Goal: Transaction & Acquisition: Purchase product/service

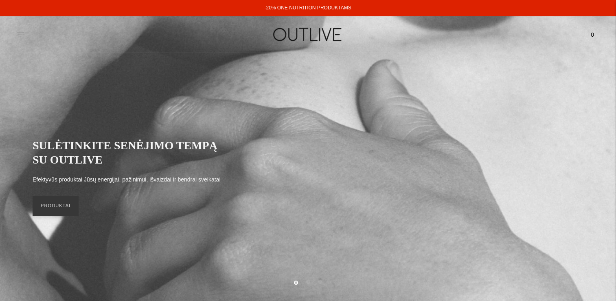
click at [20, 34] on icon at bounding box center [20, 35] width 8 height 8
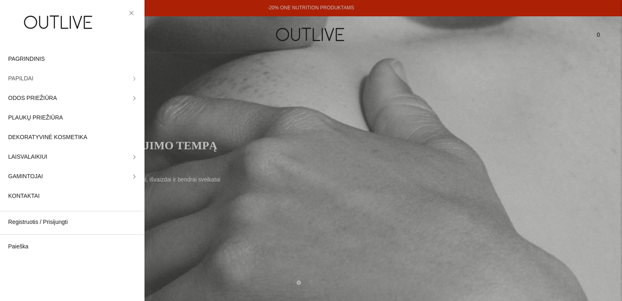
click at [65, 73] on link "PAPILDAI" at bounding box center [72, 79] width 145 height 20
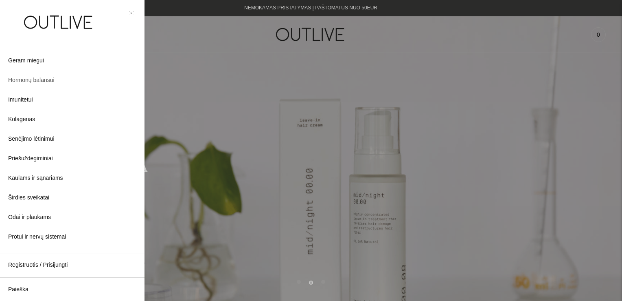
scroll to position [163, 0]
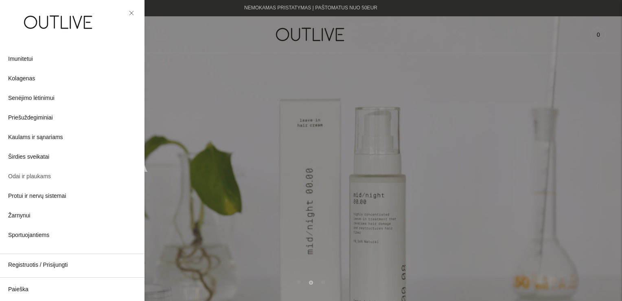
click at [26, 177] on span "Odai ir plaukams" at bounding box center [29, 177] width 43 height 10
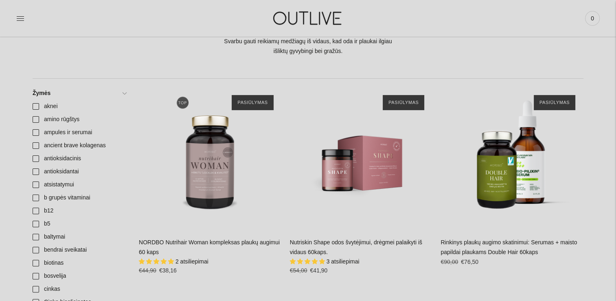
scroll to position [204, 0]
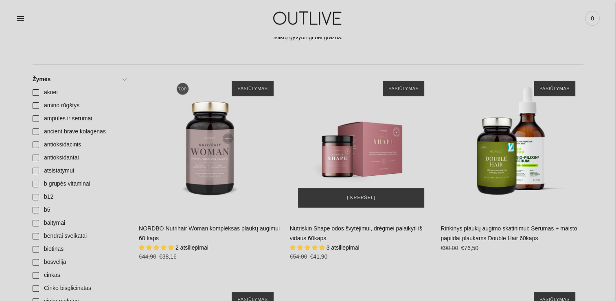
click at [367, 149] on img "Nutriskin Shape odos švytėjimui, drėgmei palaikyti iš vidaus 60kaps.\a" at bounding box center [361, 144] width 143 height 143
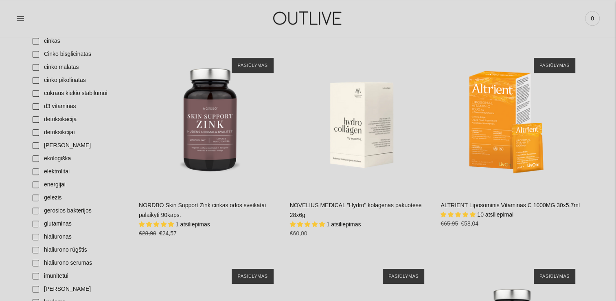
scroll to position [489, 0]
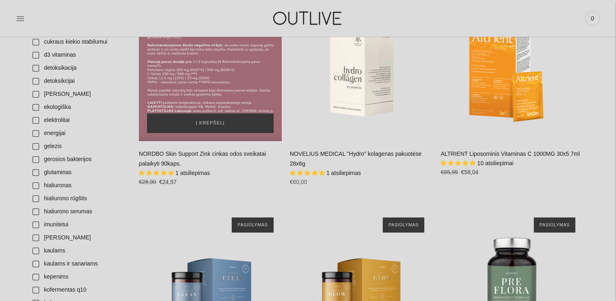
click at [221, 96] on div "NORDBO Skin Support Zink cinkas odos sveikatai palaikyti 90kaps.\a" at bounding box center [210, 69] width 143 height 143
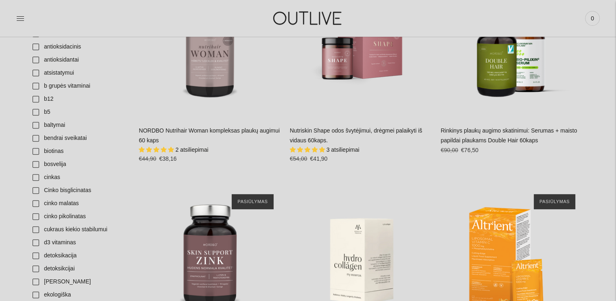
scroll to position [204, 0]
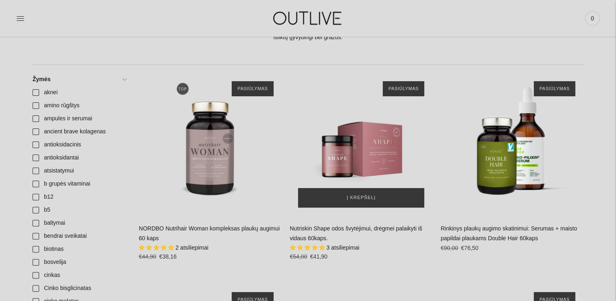
click at [355, 162] on img "Nutriskin Shape odos švytėjimui, drėgmei palaikyti iš vidaus 60kaps.\a" at bounding box center [361, 144] width 143 height 143
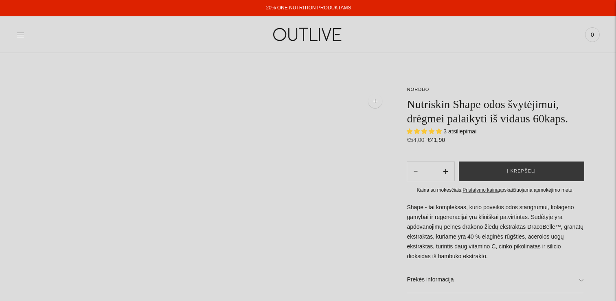
select select "**********"
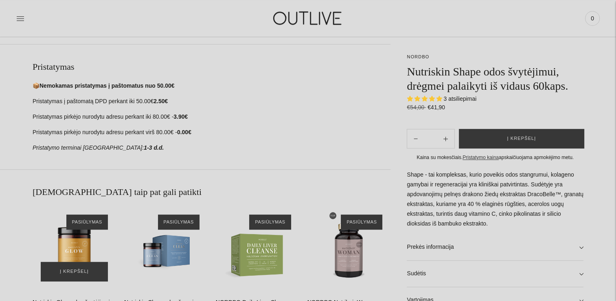
scroll to position [326, 0]
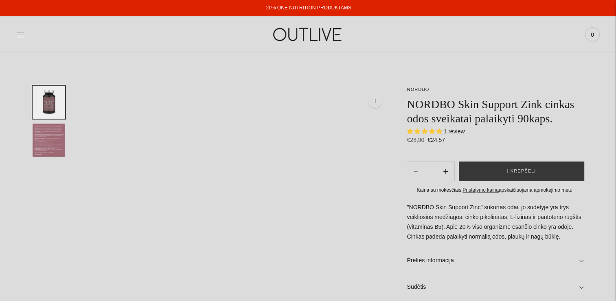
select select "**********"
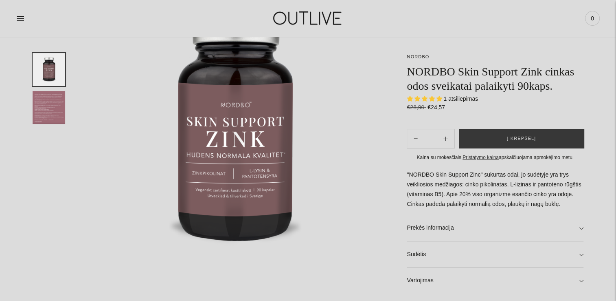
scroll to position [122, 0]
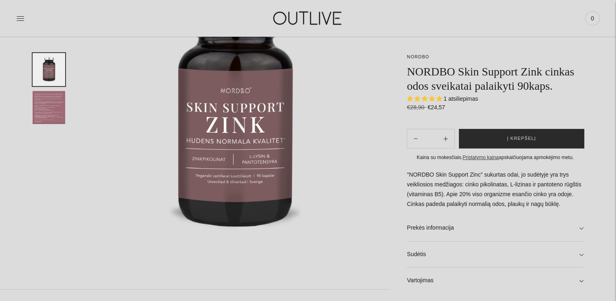
click at [510, 135] on span "Į krepšelį" at bounding box center [521, 138] width 29 height 8
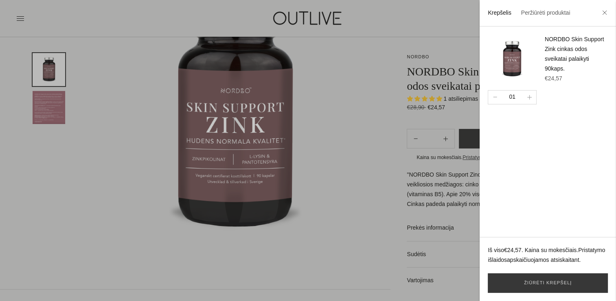
drag, startPoint x: 357, startPoint y: 62, endPoint x: 370, endPoint y: 64, distance: 13.7
click at [357, 62] on div at bounding box center [308, 150] width 616 height 301
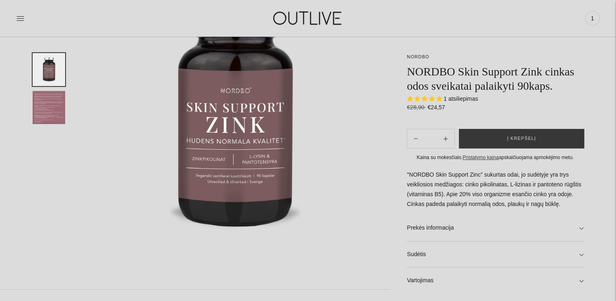
scroll to position [0, 0]
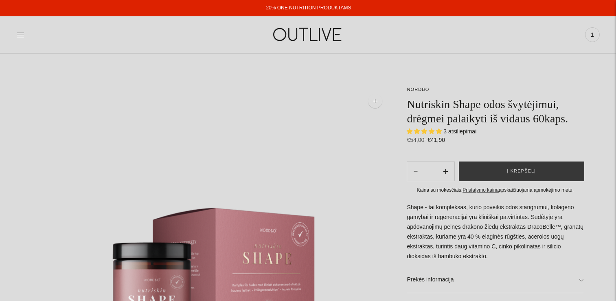
select select "**********"
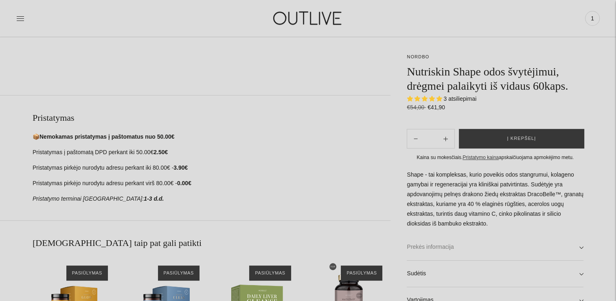
scroll to position [367, 0]
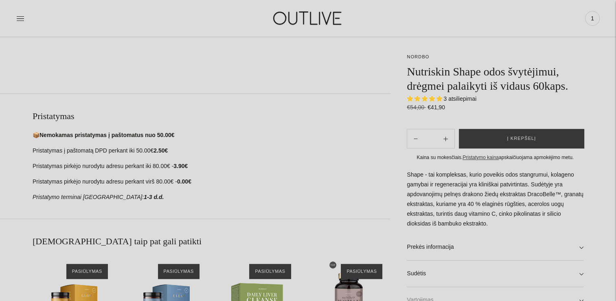
click at [452, 298] on link "Vartojimas" at bounding box center [495, 300] width 177 height 26
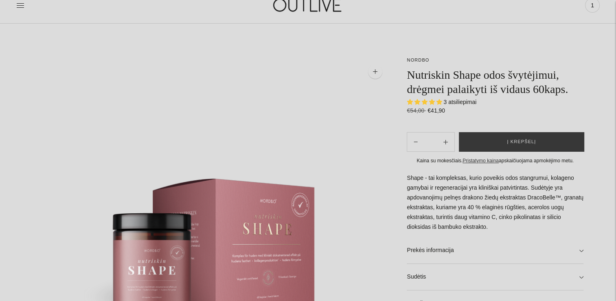
scroll to position [0, 0]
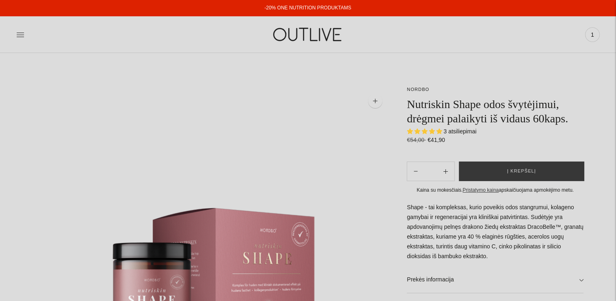
click at [292, 36] on img at bounding box center [308, 34] width 102 height 28
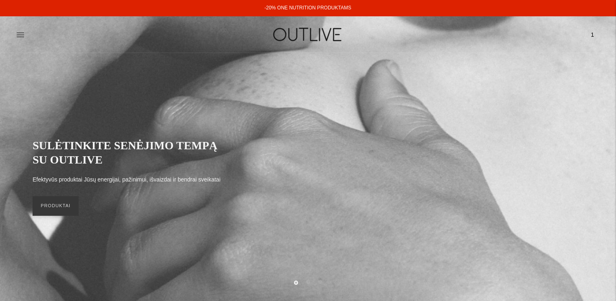
click at [20, 29] on link at bounding box center [20, 35] width 8 height 18
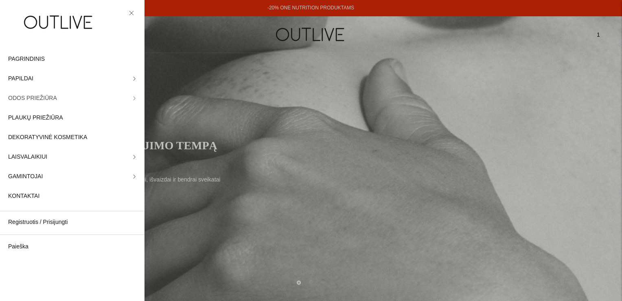
click at [34, 92] on link "ODOS PRIEŽIŪRA" at bounding box center [72, 98] width 145 height 20
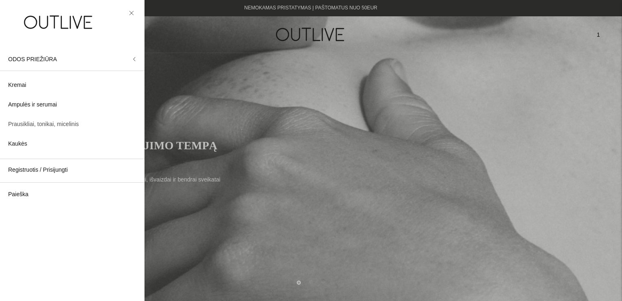
click at [47, 124] on span "Prausikliai, tonikai, micelinis" at bounding box center [43, 124] width 71 height 10
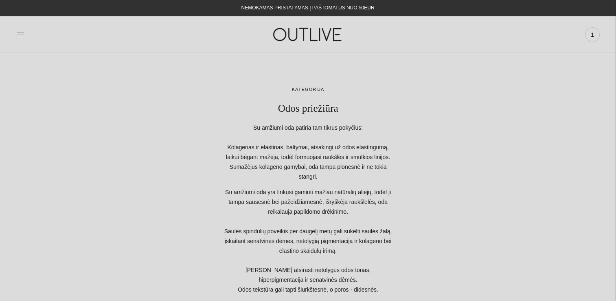
click at [303, 37] on img at bounding box center [308, 34] width 102 height 28
